Goal: Find specific fact: Find contact information

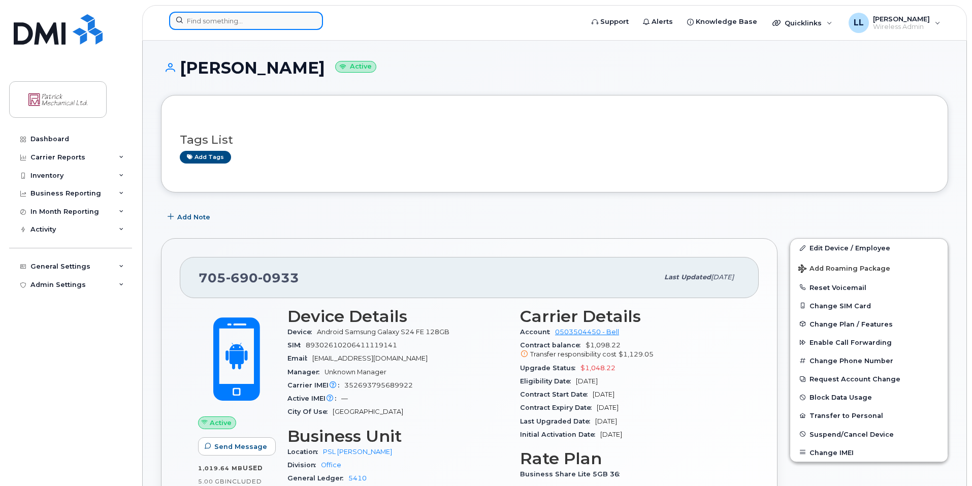
click at [250, 27] on input at bounding box center [246, 21] width 154 height 18
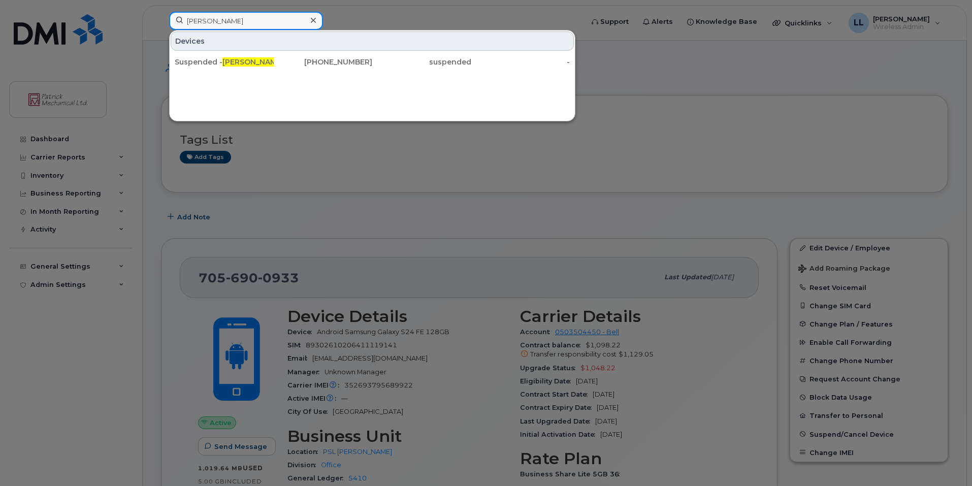
type input "[PERSON_NAME]"
click at [668, 105] on div at bounding box center [486, 243] width 972 height 486
click at [223, 13] on input "[PERSON_NAME]" at bounding box center [246, 21] width 154 height 18
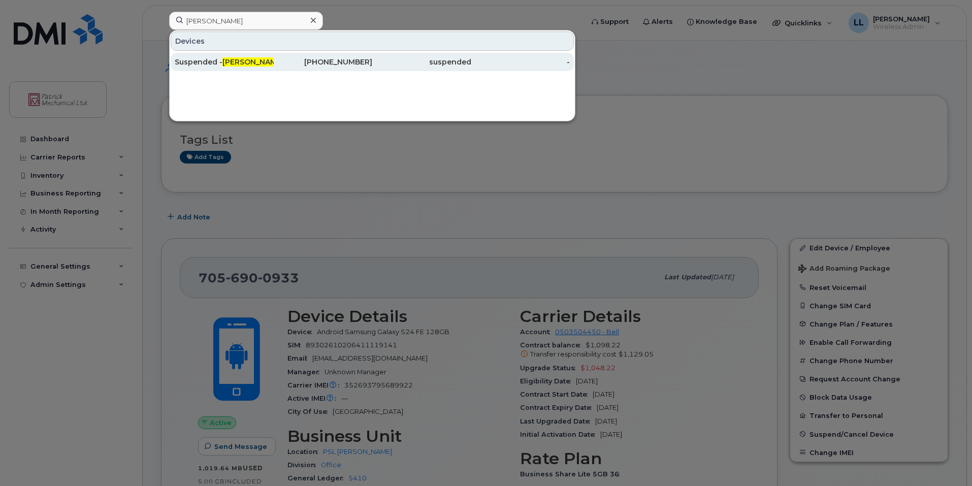
click at [279, 68] on div "[PHONE_NUMBER]" at bounding box center [323, 62] width 99 height 18
